Goal: Task Accomplishment & Management: Complete application form

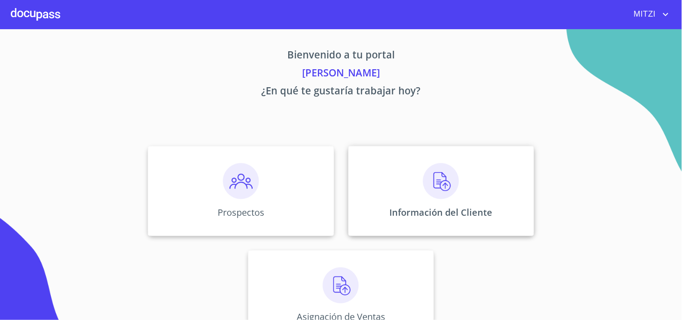
click at [383, 195] on div "Información del Cliente" at bounding box center [441, 191] width 186 height 90
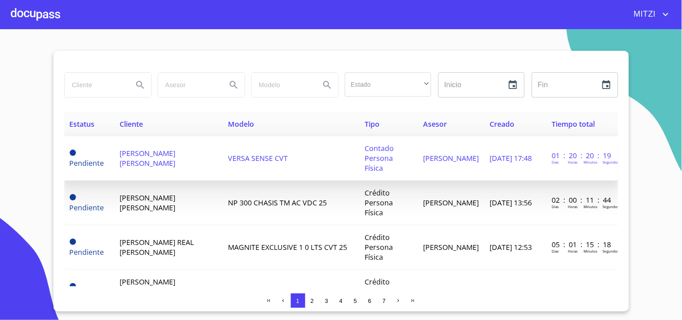
click at [236, 153] on span "VERSA SENSE CVT" at bounding box center [258, 158] width 60 height 10
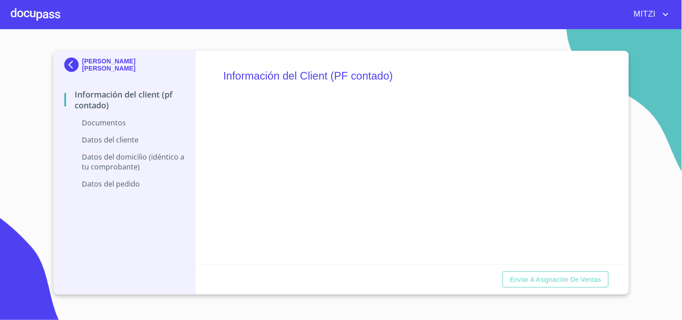
click at [31, 25] on div at bounding box center [35, 14] width 49 height 29
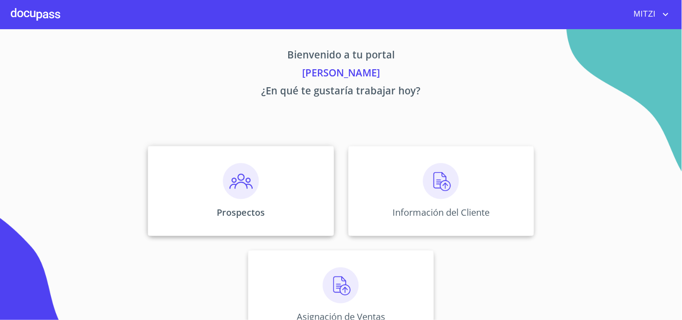
click at [226, 217] on p "Prospectos" at bounding box center [241, 212] width 48 height 12
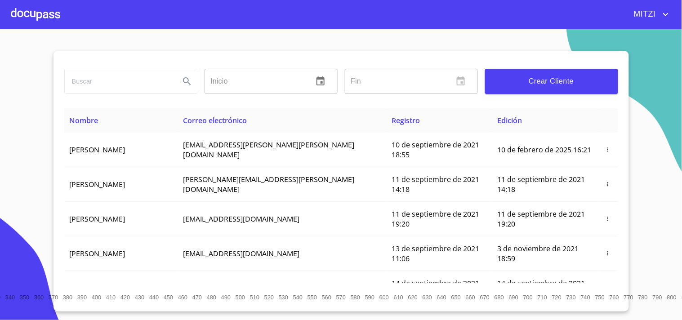
click at [87, 91] on input "search" at bounding box center [119, 81] width 108 height 24
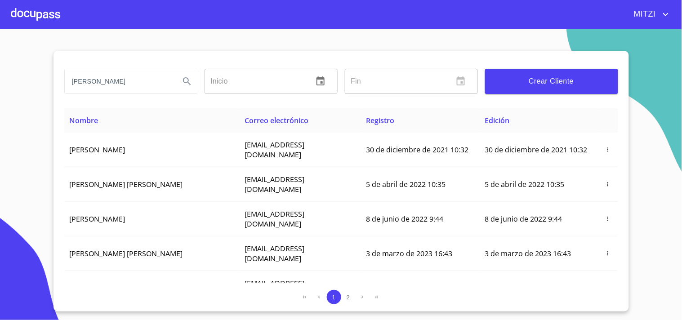
type input "[PERSON_NAME]"
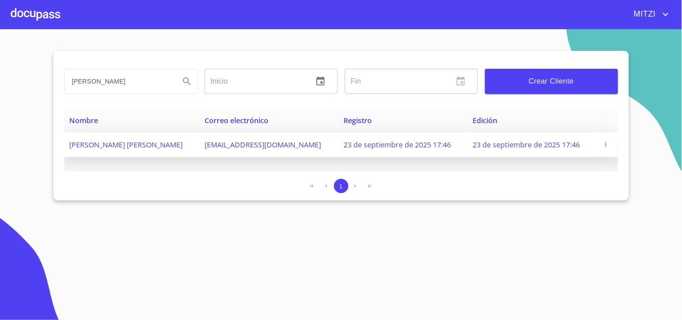
click at [605, 140] on button "button" at bounding box center [605, 144] width 9 height 9
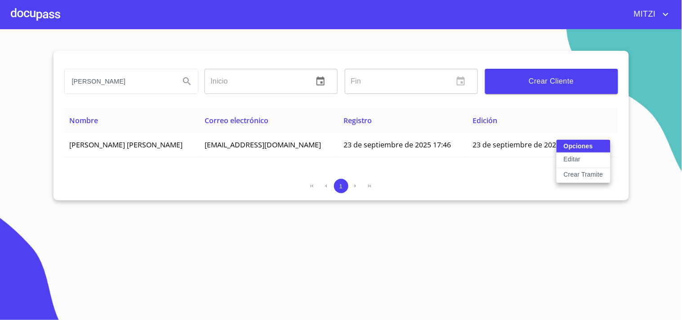
click at [567, 159] on p "Editar" at bounding box center [571, 159] width 17 height 9
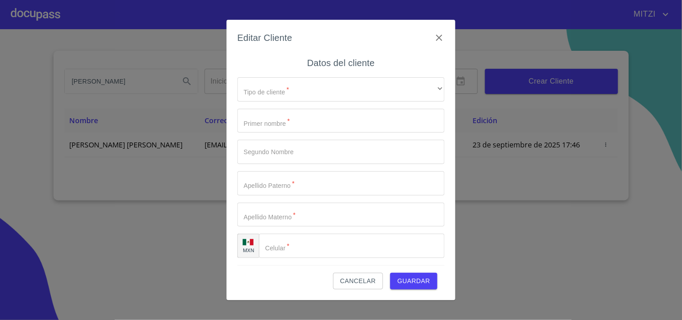
type input "[PERSON_NAME]"
type input "AYLIN"
type input "[PERSON_NAME]"
type input "[PHONE_NUMBER]"
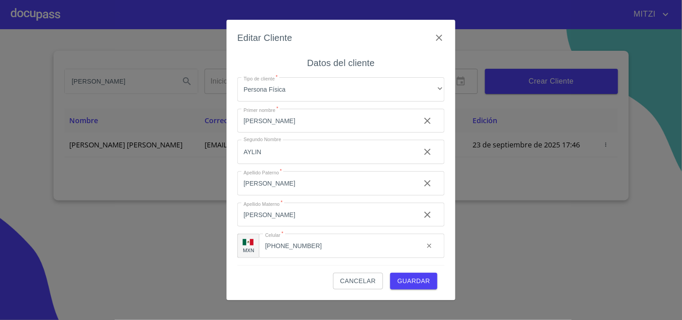
click at [252, 152] on input "AYLIN" at bounding box center [325, 152] width 176 height 24
type input "AILYN"
click at [414, 285] on span "Guardar" at bounding box center [413, 280] width 33 height 11
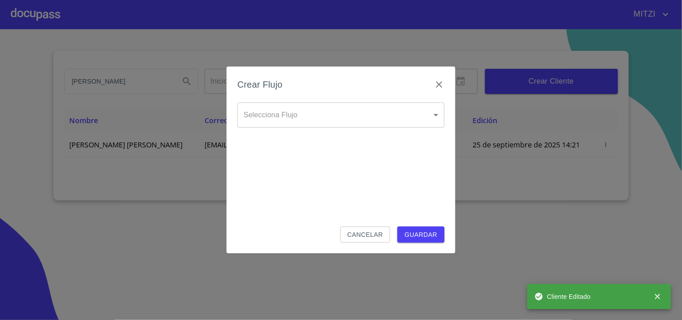
click at [407, 104] on body "[PERSON_NAME] [PERSON_NAME] ​ Fin ​ Crear Cliente Nombre Correo electrónico Reg…" at bounding box center [341, 160] width 682 height 320
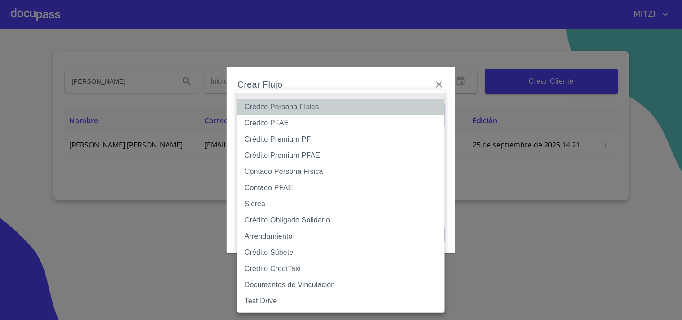
click at [334, 106] on li "Crédito Persona Física" at bounding box center [340, 107] width 207 height 16
type input "6009fb3c7d1714eb8809aa97"
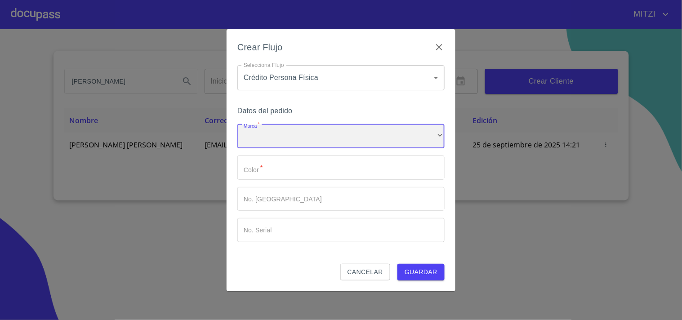
click at [300, 135] on div "​" at bounding box center [340, 136] width 207 height 24
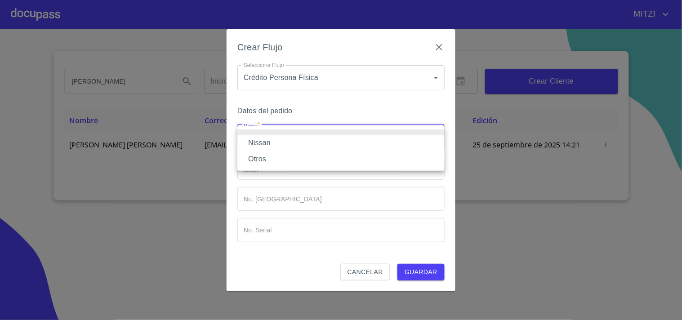
click at [292, 138] on li "Nissan" at bounding box center [340, 143] width 207 height 16
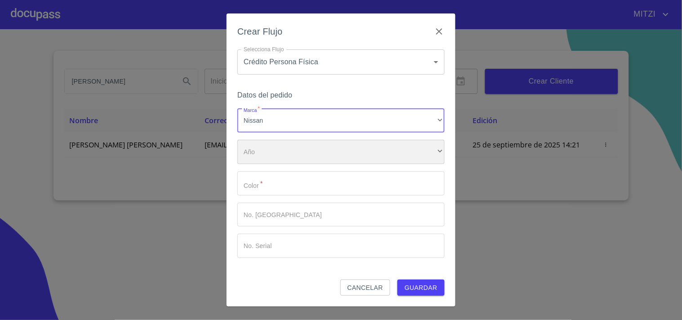
click at [288, 148] on div "​" at bounding box center [340, 152] width 207 height 24
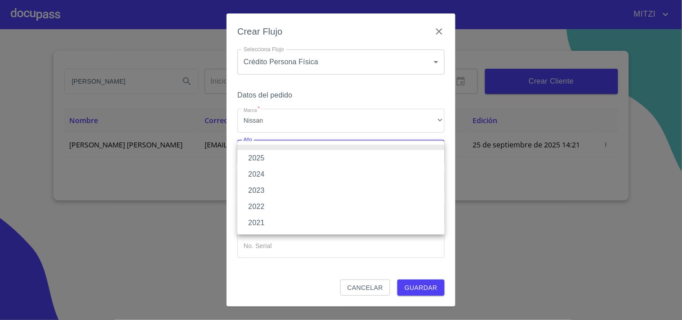
click at [287, 187] on li "2023" at bounding box center [340, 190] width 207 height 16
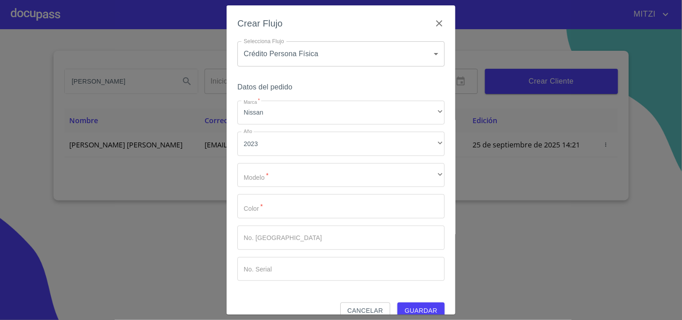
click at [297, 162] on div "Marca   * Nissan ​ Año 2023 ​ Modelo   * ​ ​ Color   * ​ No. Pedido ​ No. Seria…" at bounding box center [340, 191] width 207 height 181
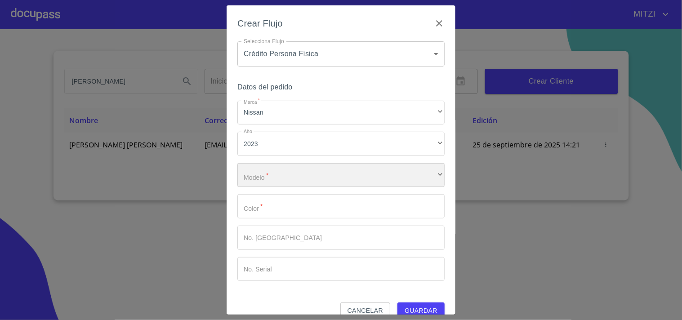
click at [292, 178] on div "​" at bounding box center [340, 175] width 207 height 24
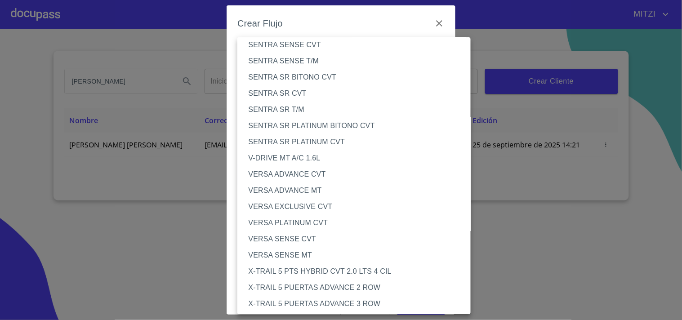
scroll to position [868, 0]
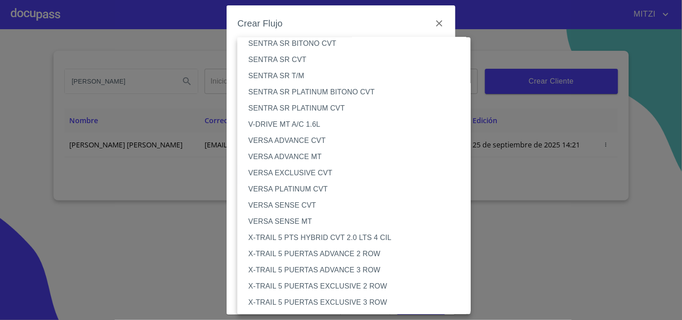
click at [276, 203] on li "VERSA SENSE CVT" at bounding box center [357, 205] width 241 height 16
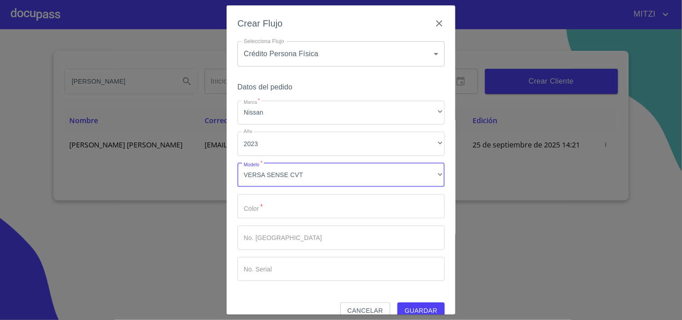
click at [289, 202] on input "Marca   *" at bounding box center [340, 206] width 207 height 24
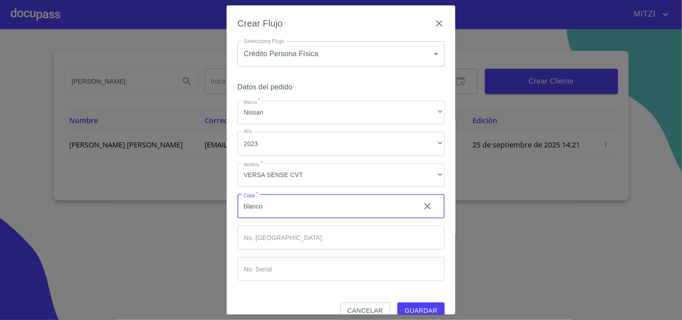
type input "blanco"
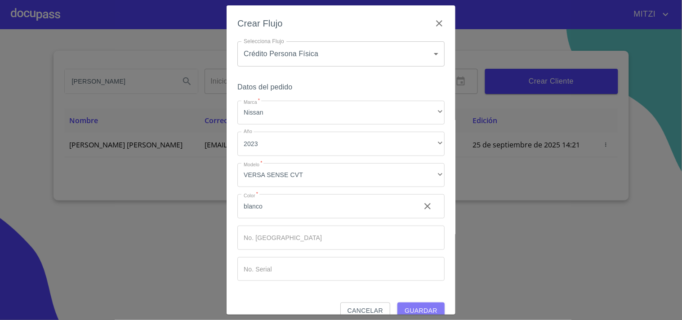
click at [421, 311] on span "Guardar" at bounding box center [420, 310] width 33 height 11
